Goal: Find specific page/section: Find specific page/section

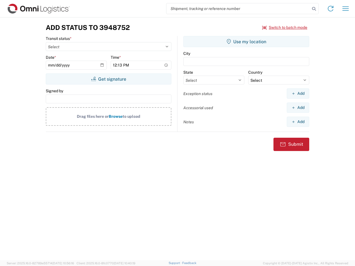
click at [238, 9] on input "search" at bounding box center [238, 8] width 144 height 11
click at [314, 9] on icon at bounding box center [314, 9] width 8 height 8
click at [331, 9] on icon at bounding box center [330, 8] width 9 height 9
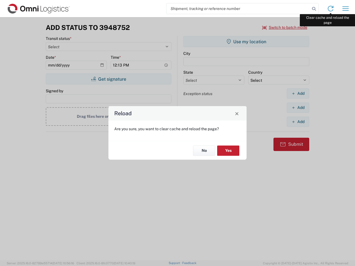
click at [346, 9] on div "Reload Are you sure, you want to clear cache and reload the page? No Yes" at bounding box center [177, 133] width 355 height 266
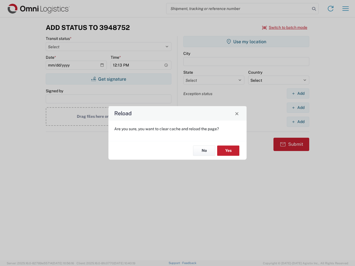
click at [285, 27] on div "Reload Are you sure, you want to clear cache and reload the page? No Yes" at bounding box center [177, 133] width 355 height 266
click at [108, 79] on div "Reload Are you sure, you want to clear cache and reload the page? No Yes" at bounding box center [177, 133] width 355 height 266
click at [246, 42] on div "Reload Are you sure, you want to clear cache and reload the page? No Yes" at bounding box center [177, 133] width 355 height 266
click at [298, 94] on div "Reload Are you sure, you want to clear cache and reload the page? No Yes" at bounding box center [177, 133] width 355 height 266
click at [298, 108] on div "Reload Are you sure, you want to clear cache and reload the page? No Yes" at bounding box center [177, 133] width 355 height 266
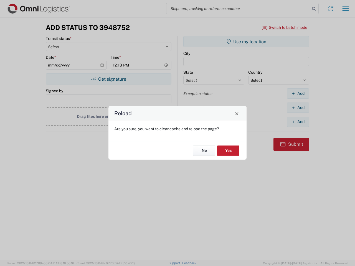
click at [298, 122] on div "Reload Are you sure, you want to clear cache and reload the page? No Yes" at bounding box center [177, 133] width 355 height 266
